Goal: Task Accomplishment & Management: Use online tool/utility

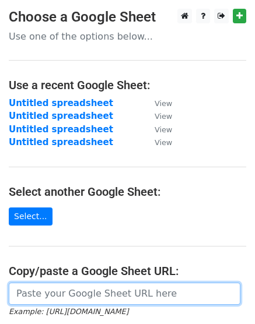
click at [116, 304] on input "url" at bounding box center [124, 294] width 231 height 22
click at [111, 299] on input "url" at bounding box center [124, 294] width 231 height 22
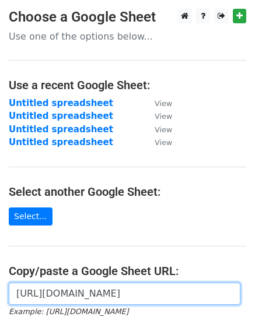
scroll to position [0, 243]
type input "https://docs.google.com/spreadsheets/d/1IYZ_IkzD9chXlwqg3qsu5FwQQNltkf8s3IvRe8a…"
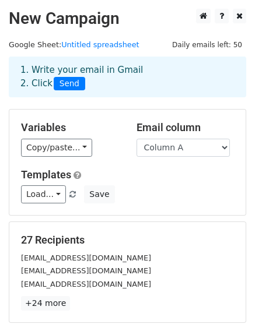
scroll to position [175, 0]
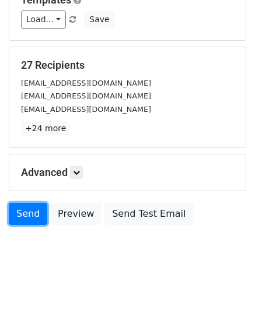
click at [24, 212] on link "Send" at bounding box center [28, 214] width 38 height 22
